Goal: Task Accomplishment & Management: Complete application form

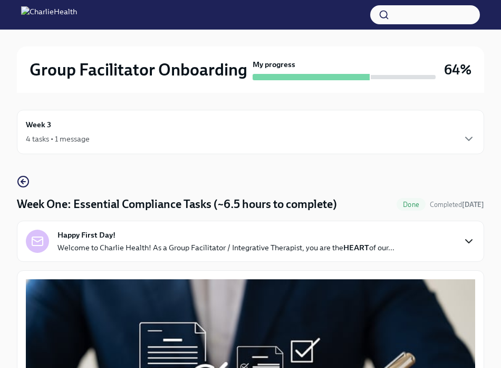
click at [469, 240] on icon "button" at bounding box center [469, 241] width 13 height 13
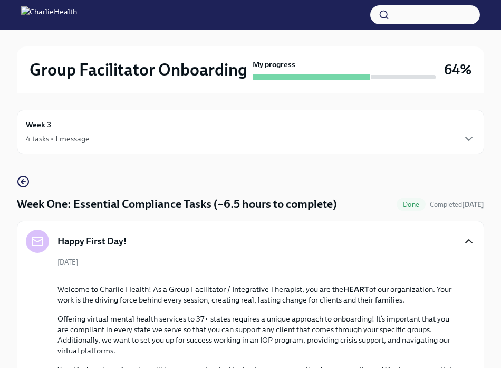
click at [469, 131] on div "Week 3 4 tasks • 1 message" at bounding box center [251, 132] width 450 height 26
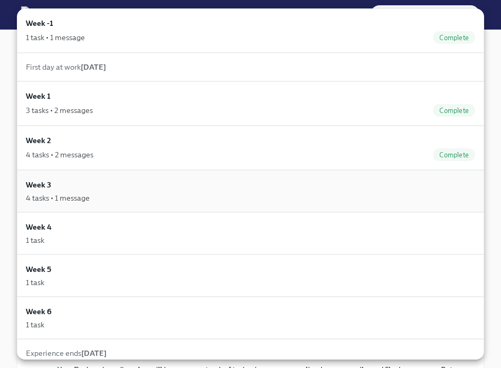
click at [194, 208] on div "Week 3 4 tasks • 1 message" at bounding box center [251, 191] width 468 height 42
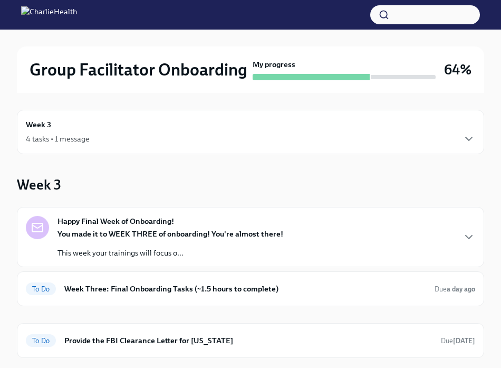
click at [188, 248] on p "This week your trainings will focus o..." at bounding box center [171, 253] width 226 height 11
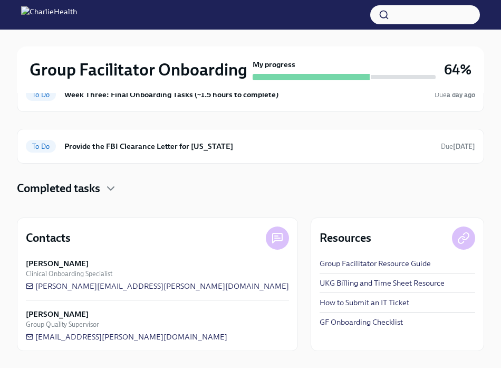
scroll to position [487, 0]
click at [187, 100] on h6 "Week Three: Final Onboarding Tasks (~1.5 hours to complete)" at bounding box center [245, 95] width 362 height 12
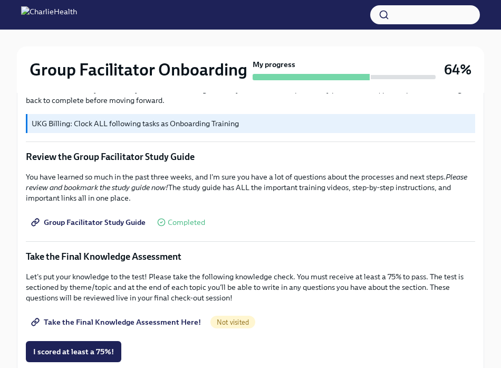
scroll to position [524, 0]
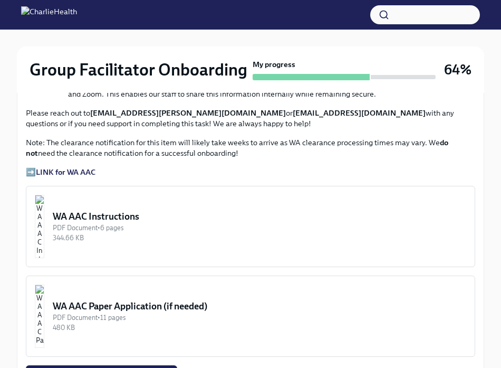
scroll to position [820, 0]
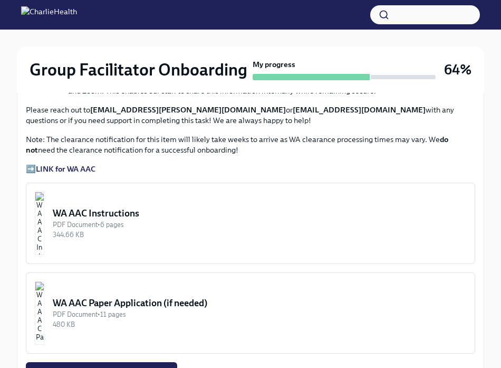
click at [93, 232] on div "344.66 KB" at bounding box center [260, 235] width 414 height 10
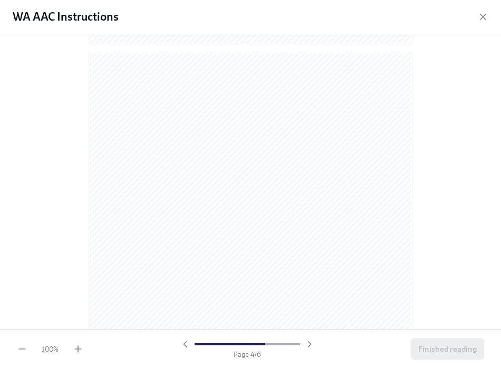
scroll to position [1287, 0]
